Goal: Task Accomplishment & Management: Use online tool/utility

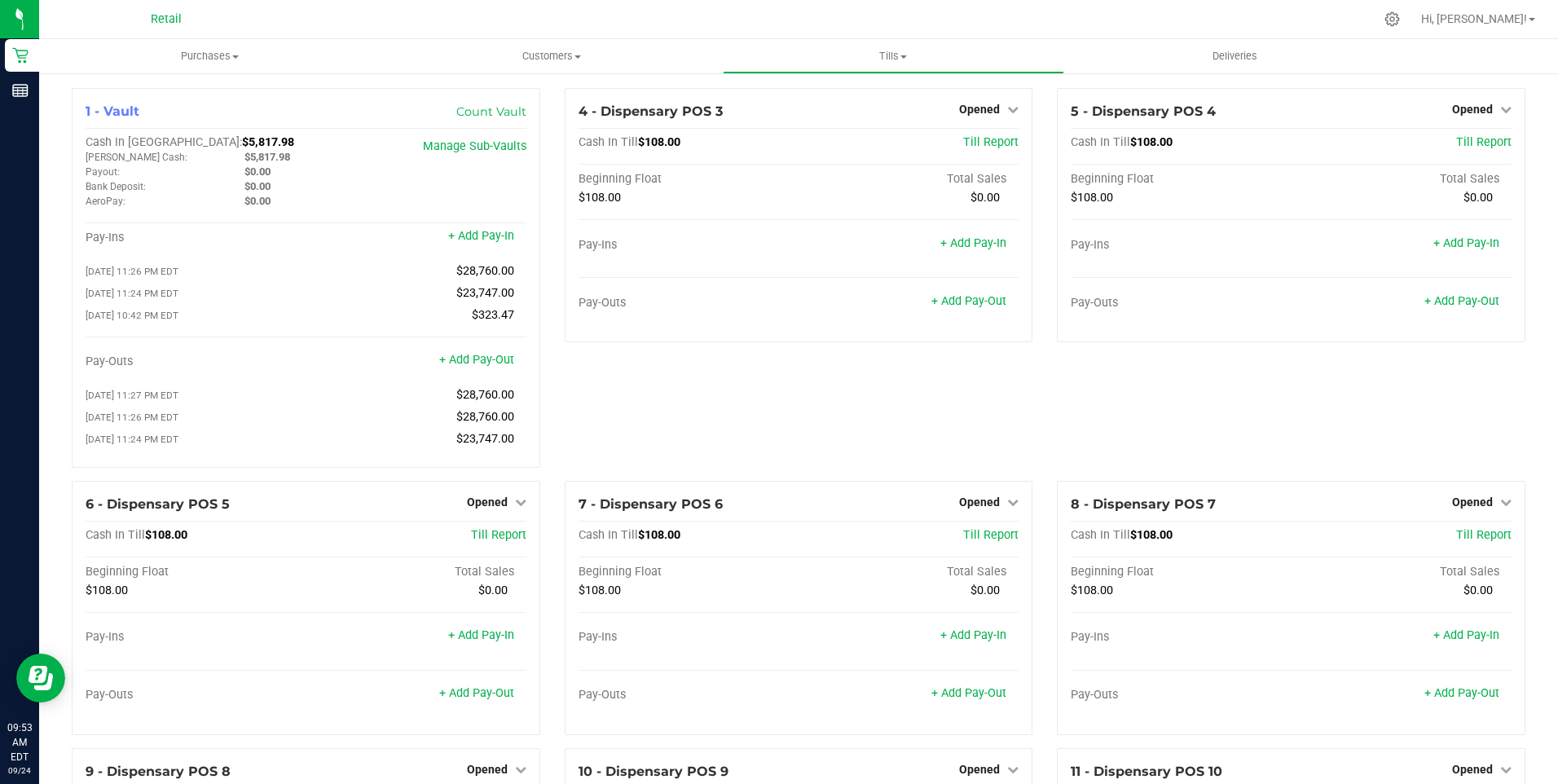
scroll to position [1593, 0]
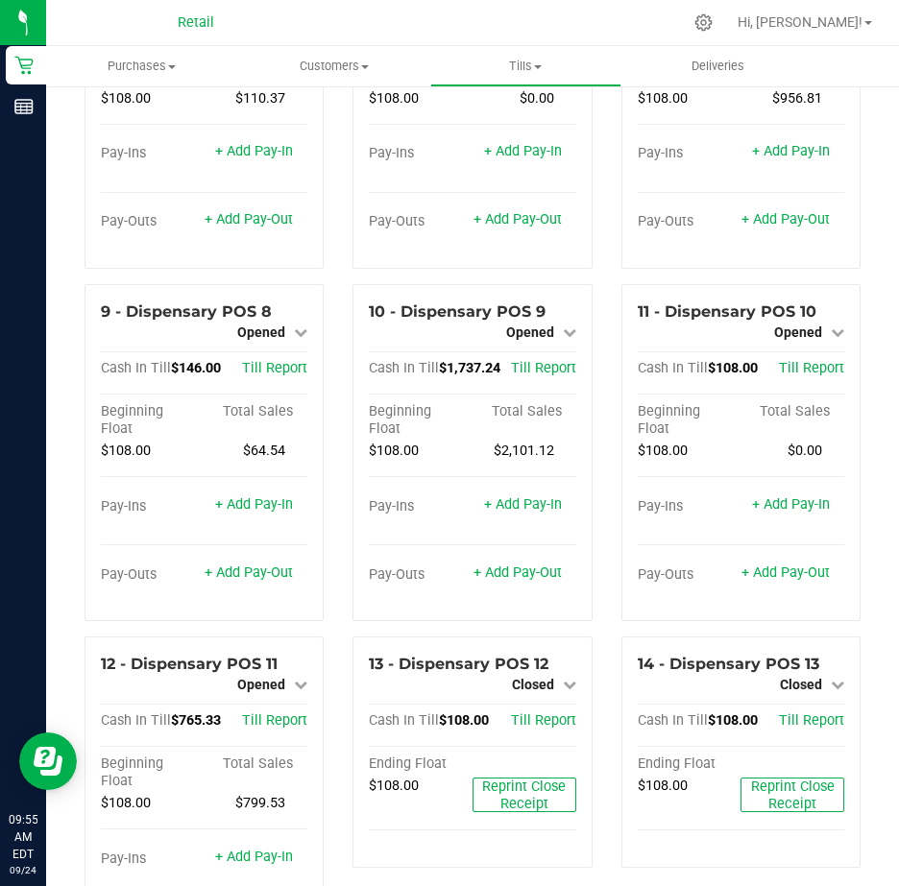
scroll to position [647, 0]
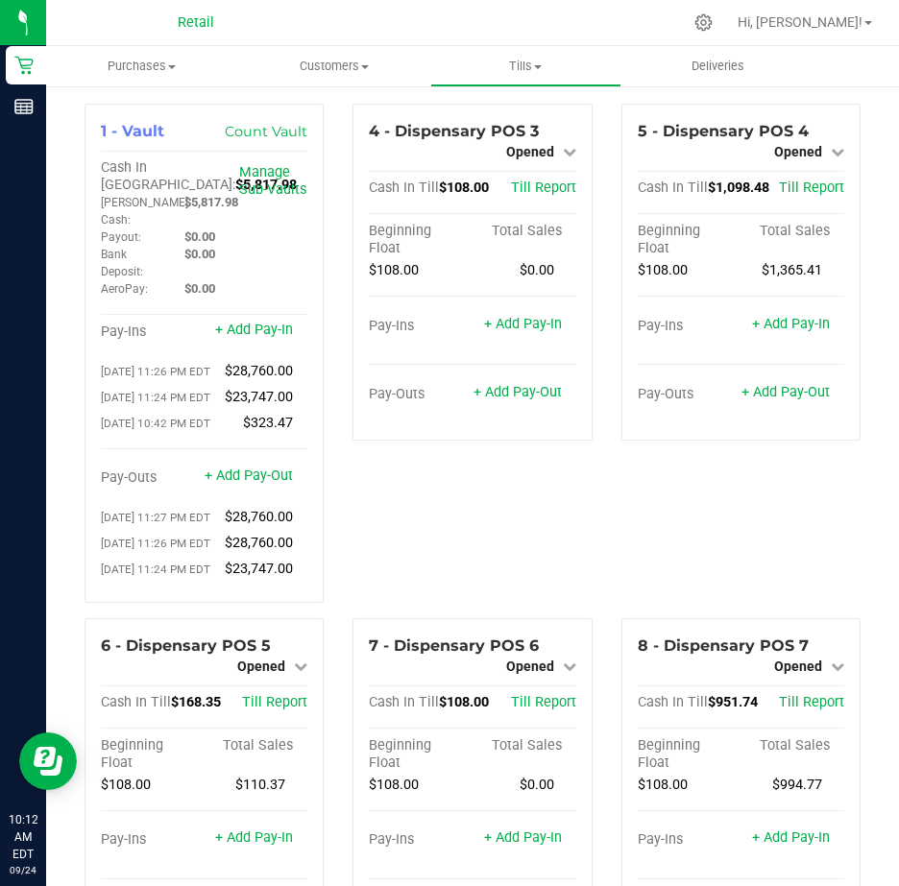
click at [511, 561] on div "4 - Dispensary POS 3 Opened Close Till Cash In Till $108.00 Till Report Beginni…" at bounding box center [472, 361] width 268 height 515
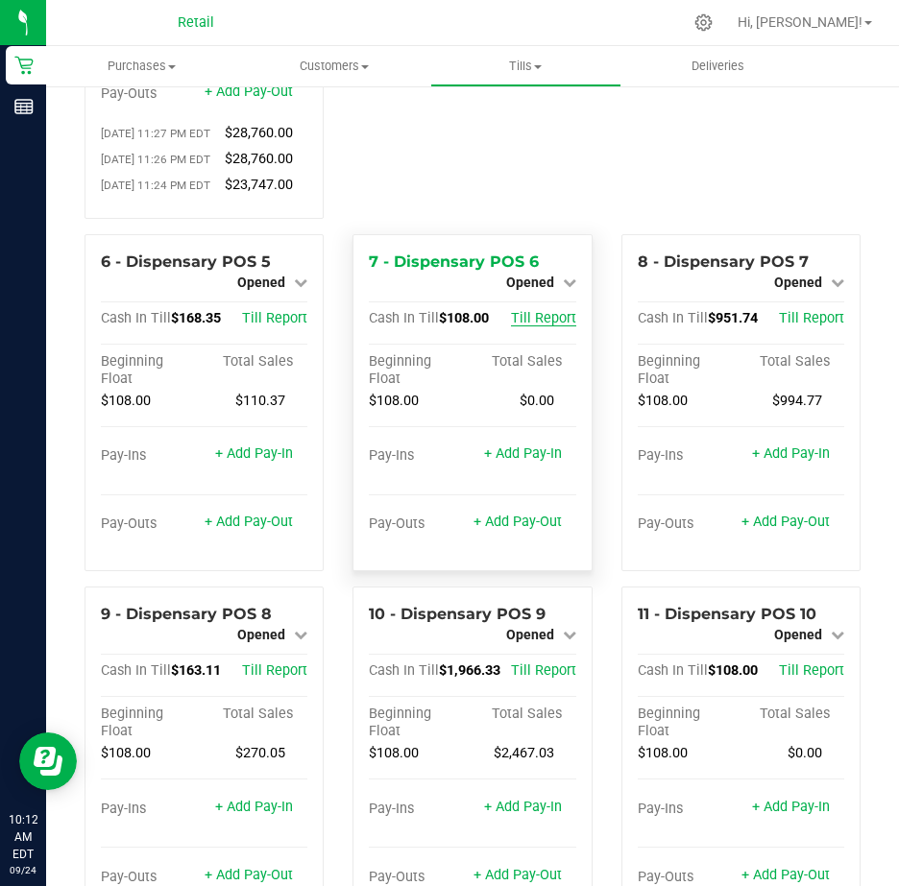
scroll to position [768, 0]
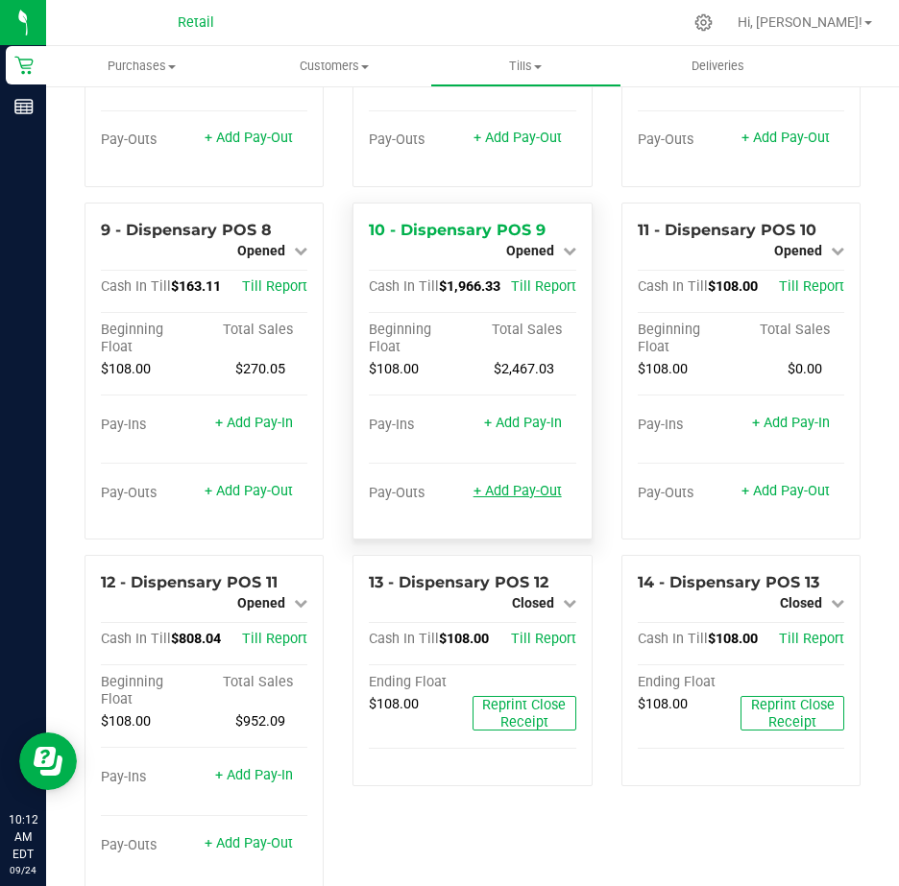
click at [502, 499] on link "+ Add Pay-Out" at bounding box center [518, 491] width 88 height 16
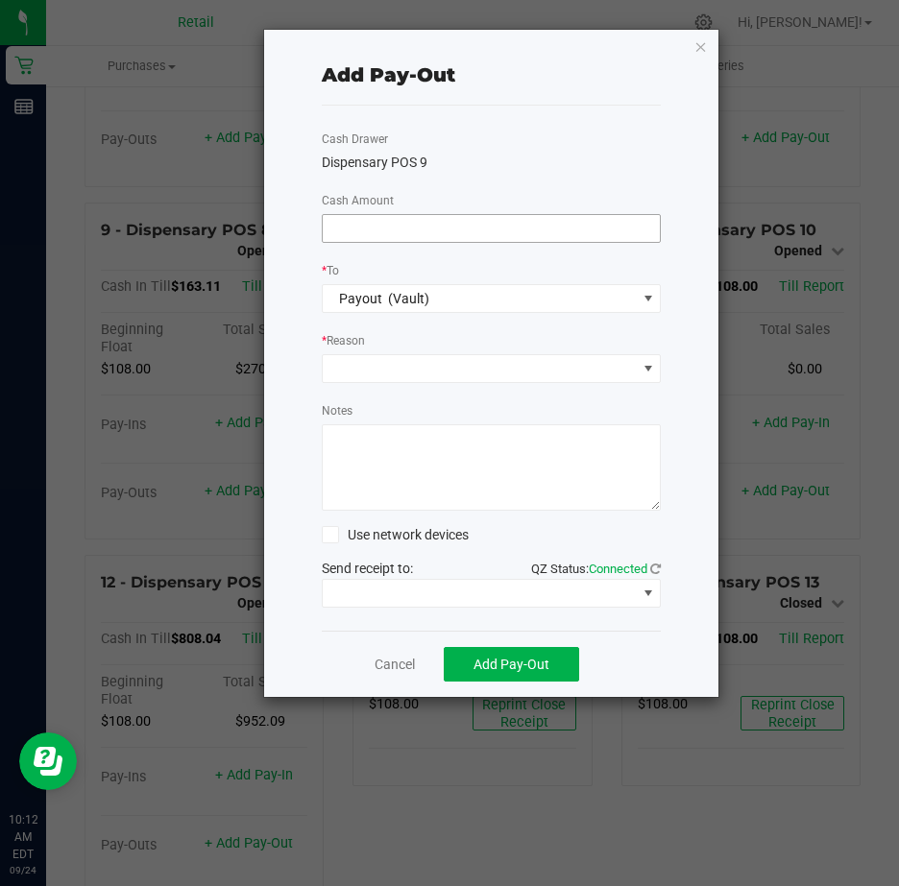
click at [357, 218] on input at bounding box center [492, 228] width 338 height 27
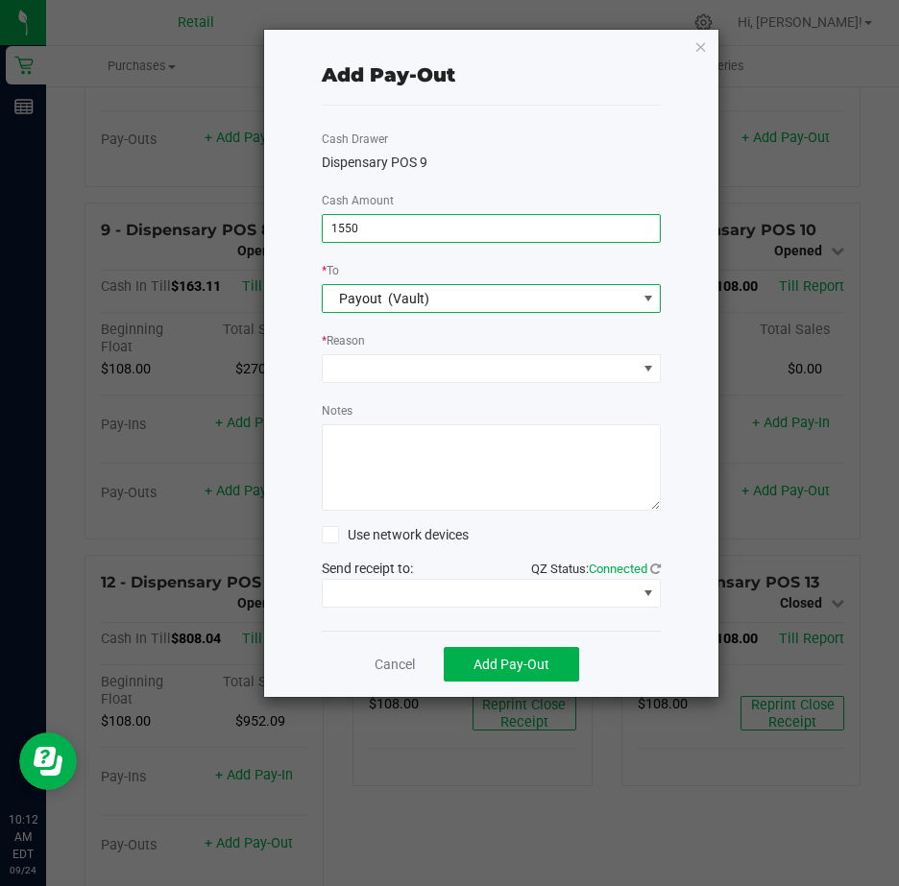
type input "$1,550.00"
click at [647, 297] on span at bounding box center [648, 298] width 15 height 15
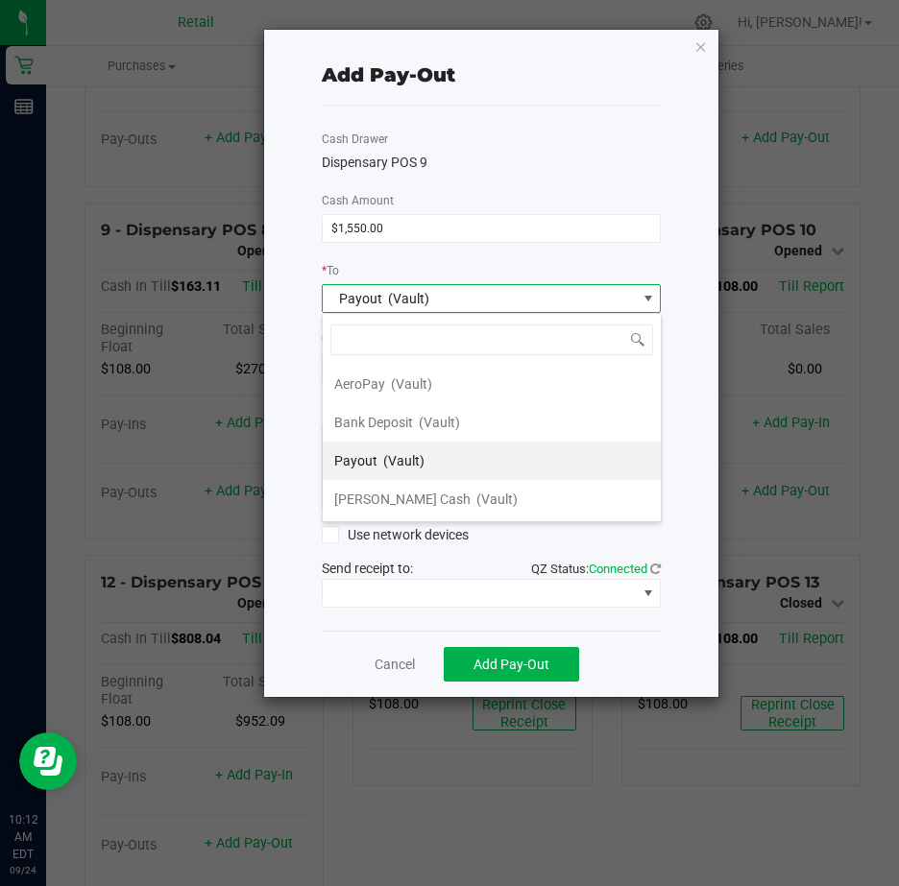
scroll to position [29, 339]
click at [375, 294] on span "Payout" at bounding box center [360, 298] width 43 height 15
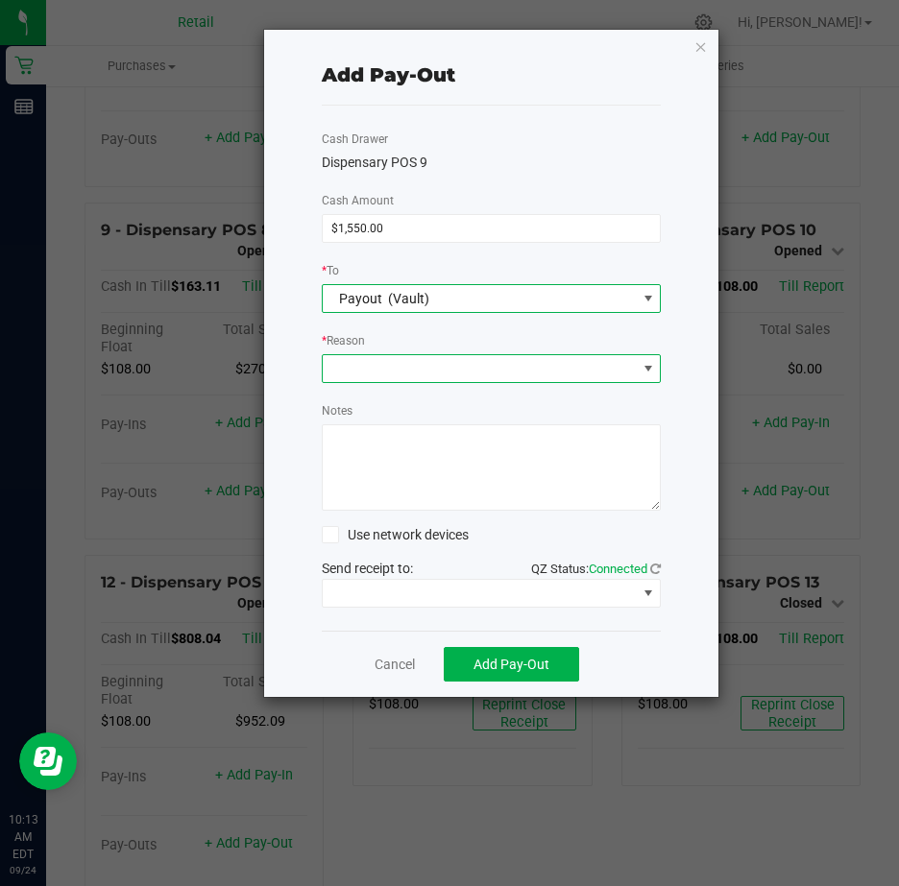
click at [374, 365] on span at bounding box center [480, 368] width 314 height 27
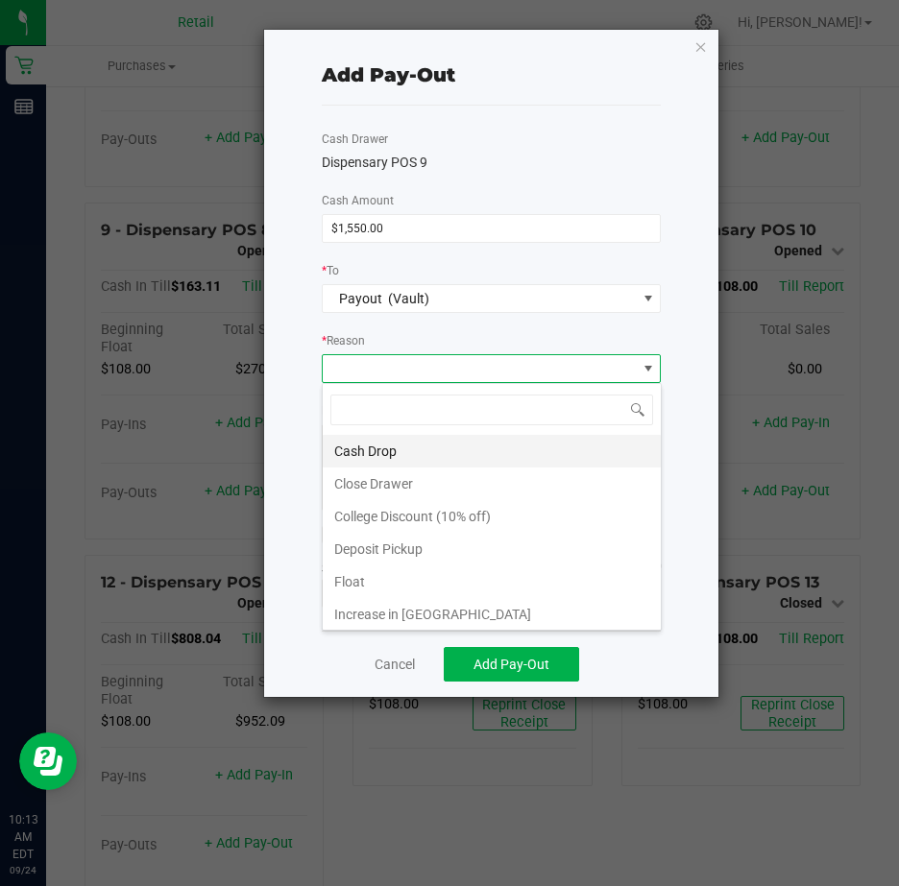
click at [371, 444] on li "Cash Drop" at bounding box center [492, 451] width 338 height 33
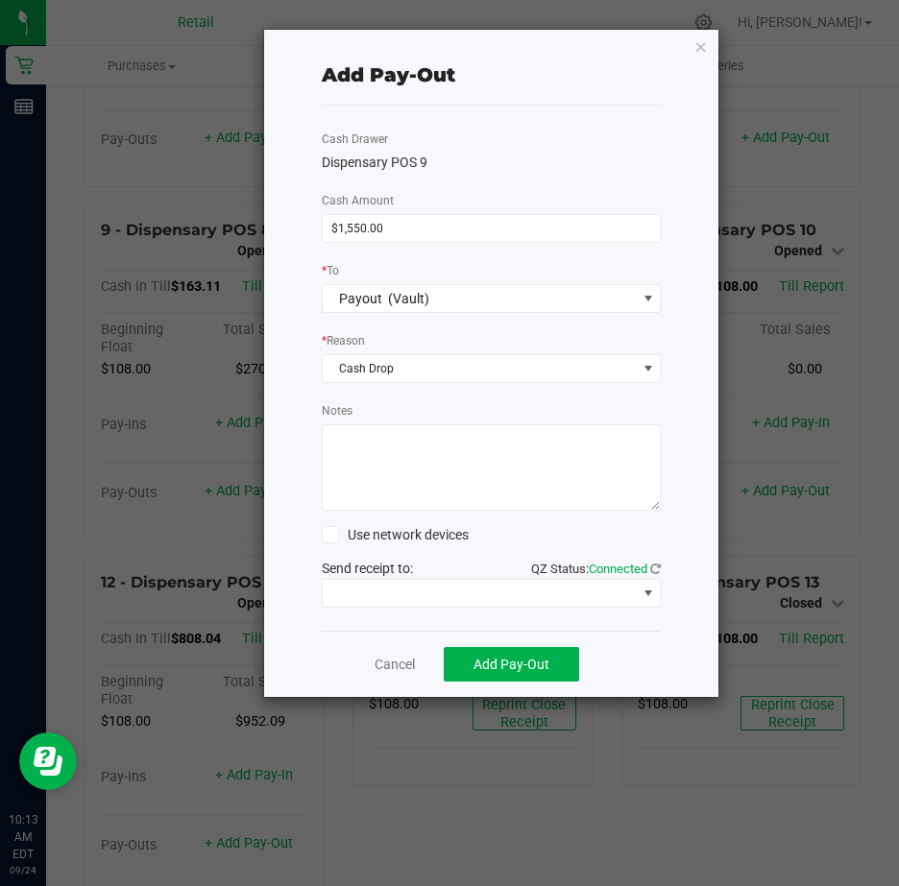
click at [356, 436] on textarea "Notes" at bounding box center [492, 468] width 340 height 86
type textarea "JG"
click at [649, 594] on span at bounding box center [648, 593] width 15 height 15
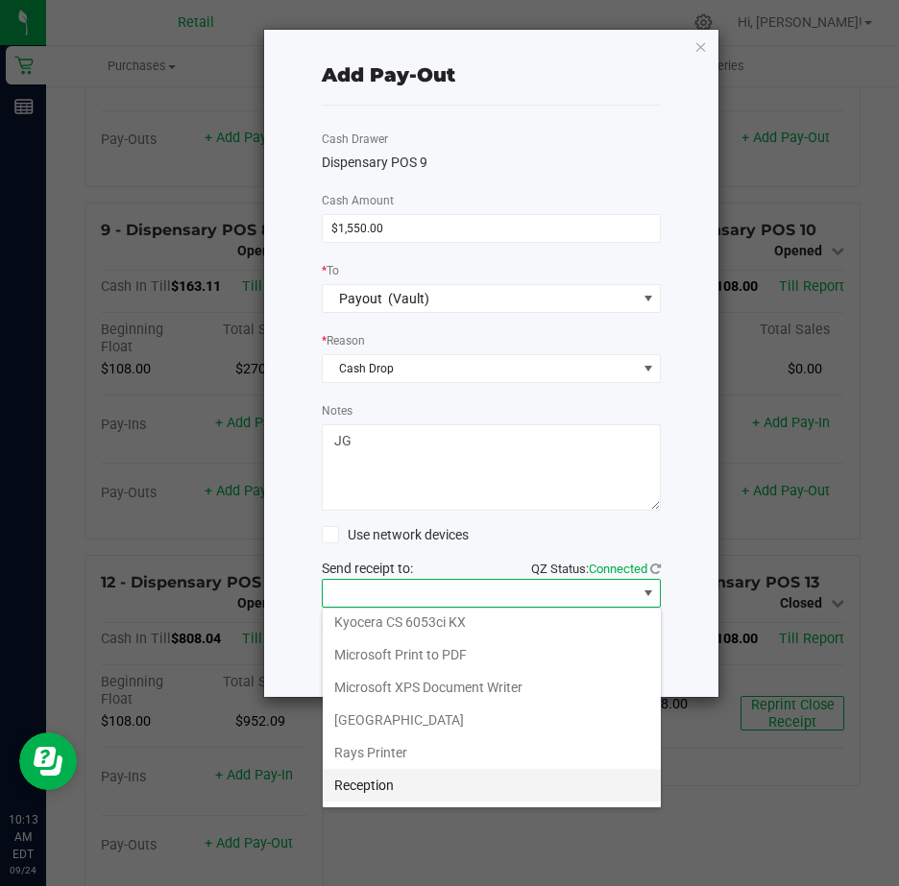
scroll to position [298, 0]
drag, startPoint x: 485, startPoint y: 784, endPoint x: 488, endPoint y: 761, distance: 23.2
click at [484, 784] on Cutter "Star TSP143IIILAN Cutter" at bounding box center [492, 787] width 338 height 33
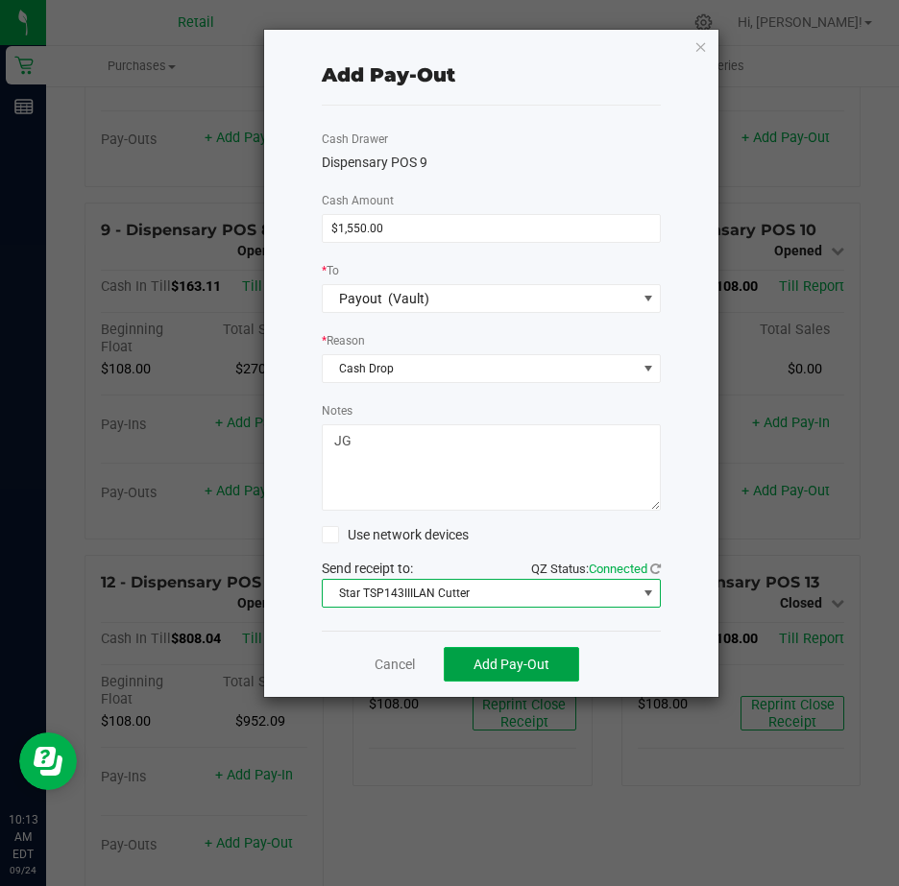
click at [529, 664] on span "Add Pay-Out" at bounding box center [512, 664] width 76 height 15
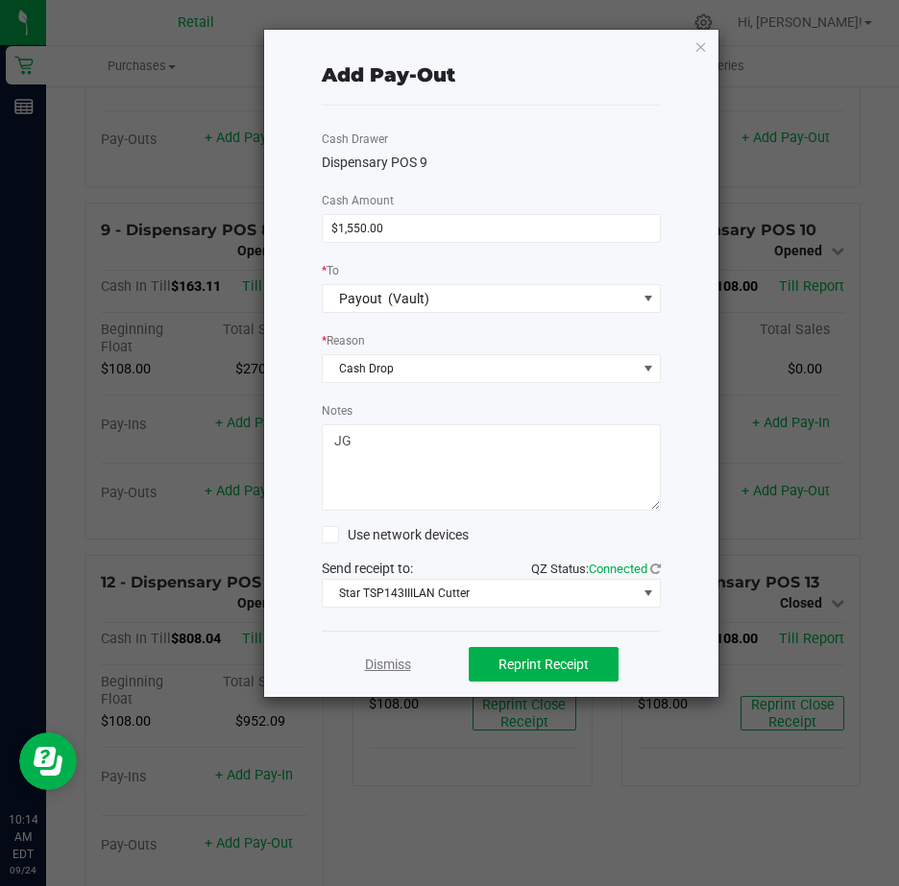
click at [387, 663] on link "Dismiss" at bounding box center [388, 665] width 46 height 20
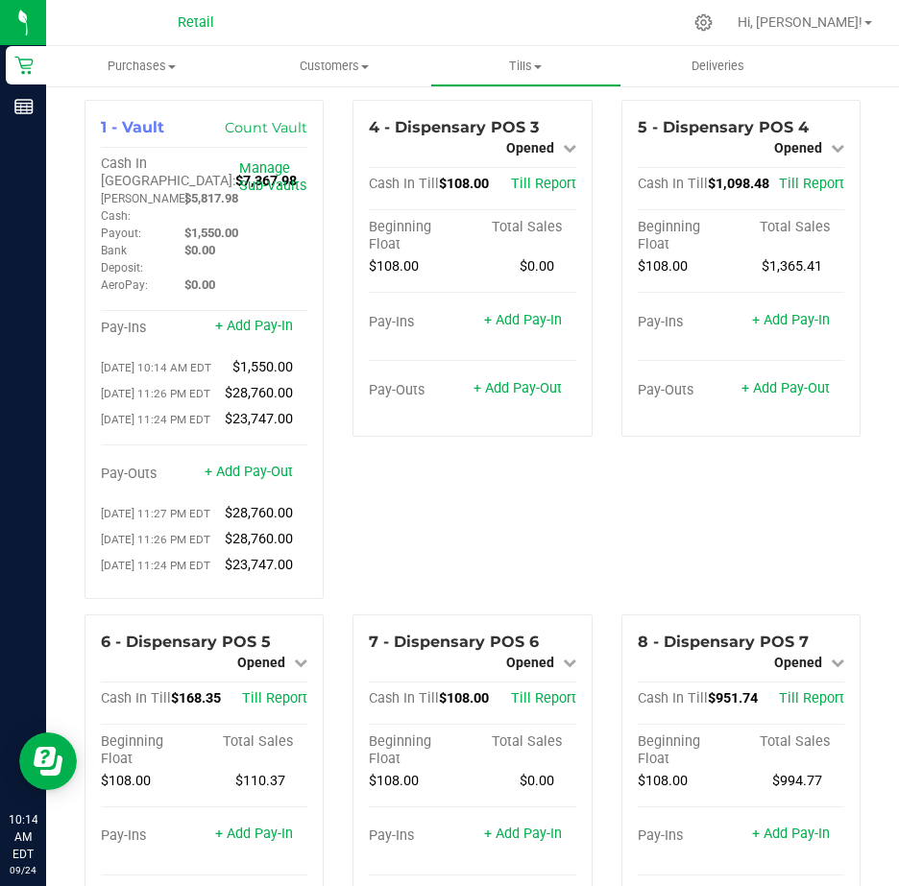
scroll to position [0, 0]
